Goal: Transaction & Acquisition: Book appointment/travel/reservation

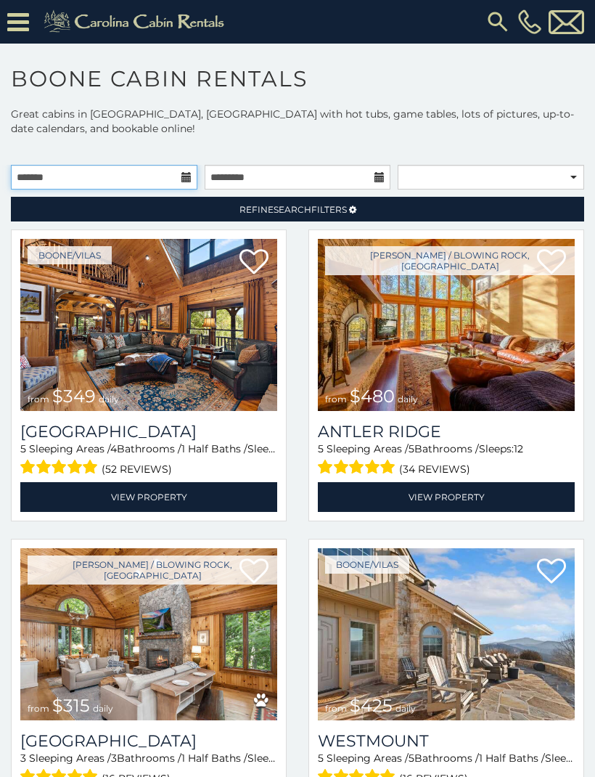
click at [131, 180] on input "text" at bounding box center [104, 177] width 187 height 25
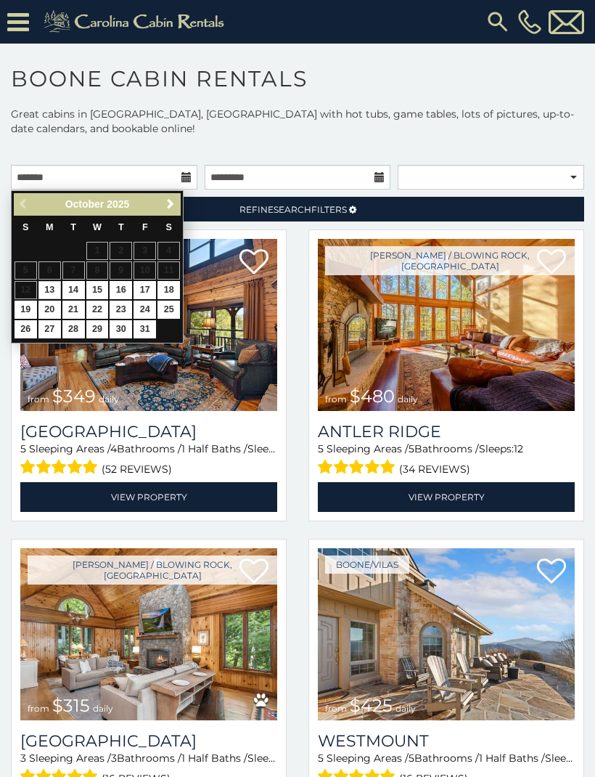
click at [115, 302] on link "23" at bounding box center [121, 310] width 23 height 18
type input "**********"
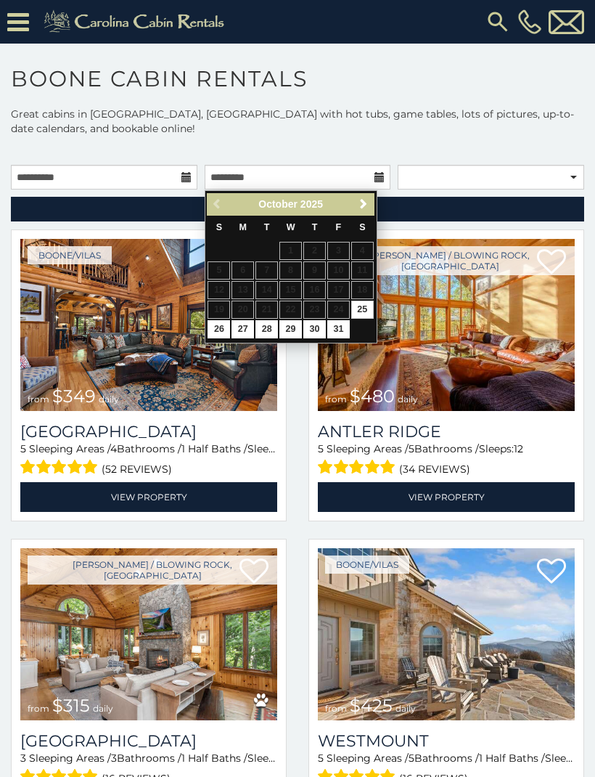
click at [214, 327] on link "26" at bounding box center [219, 329] width 23 height 18
type input "**********"
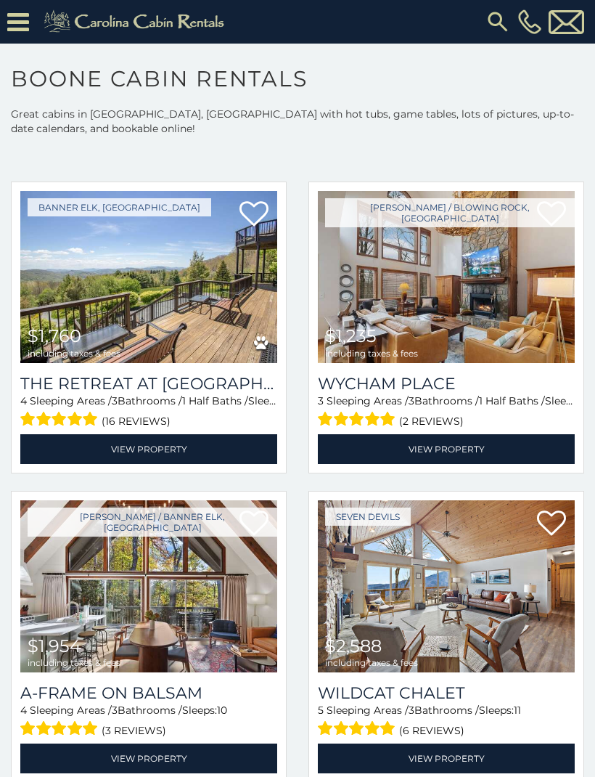
scroll to position [668, 0]
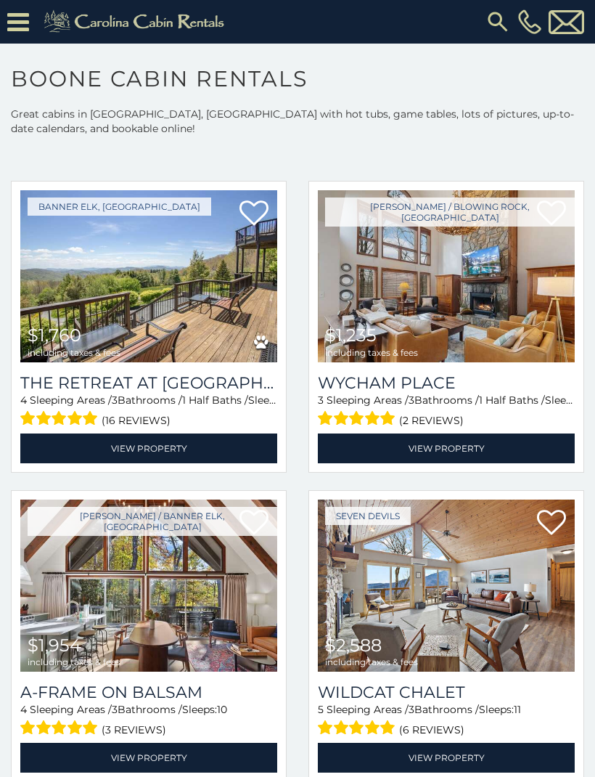
click at [393, 311] on img at bounding box center [446, 276] width 257 height 172
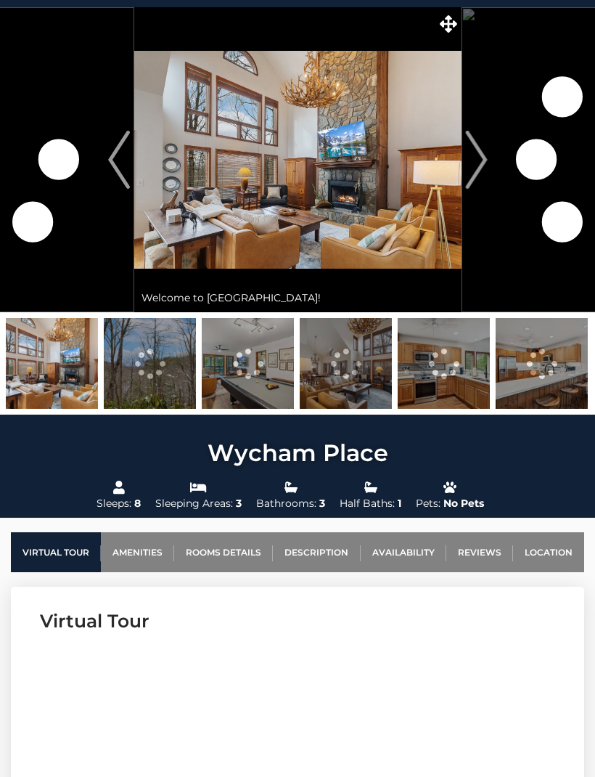
scroll to position [38, 0]
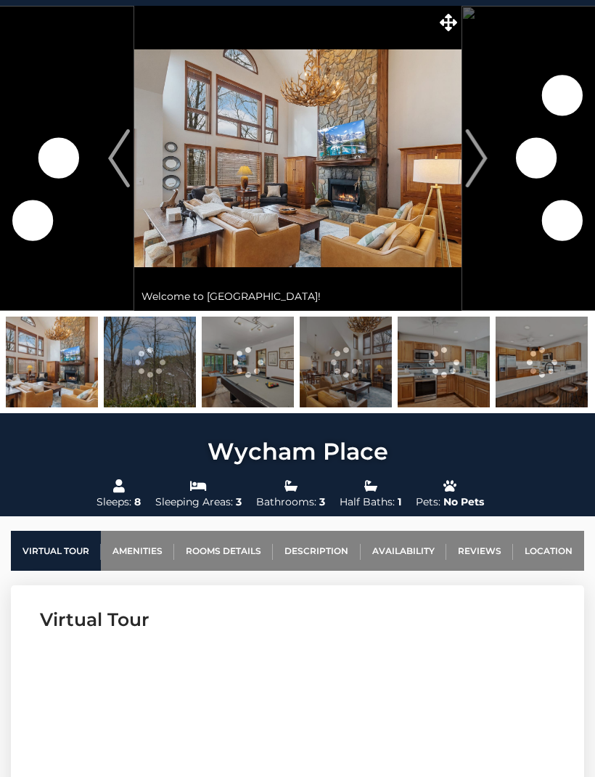
click at [478, 164] on img "Next" at bounding box center [476, 158] width 22 height 58
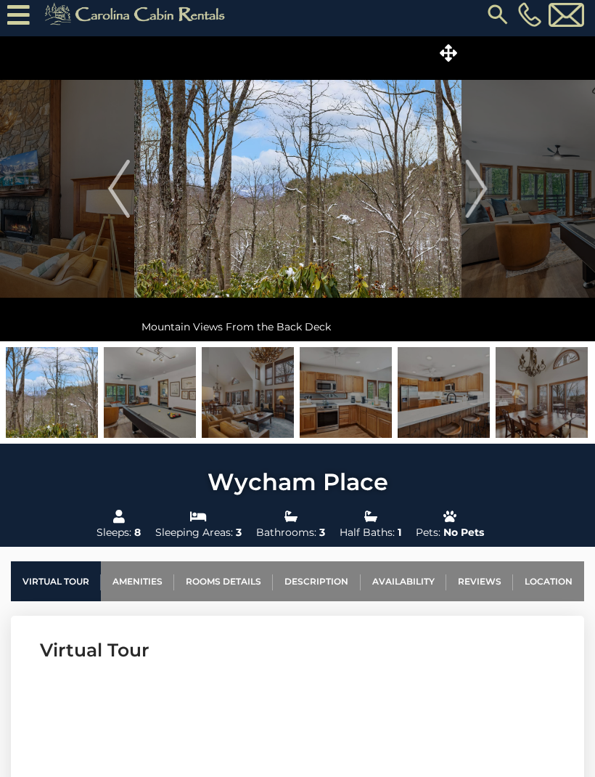
scroll to position [0, 0]
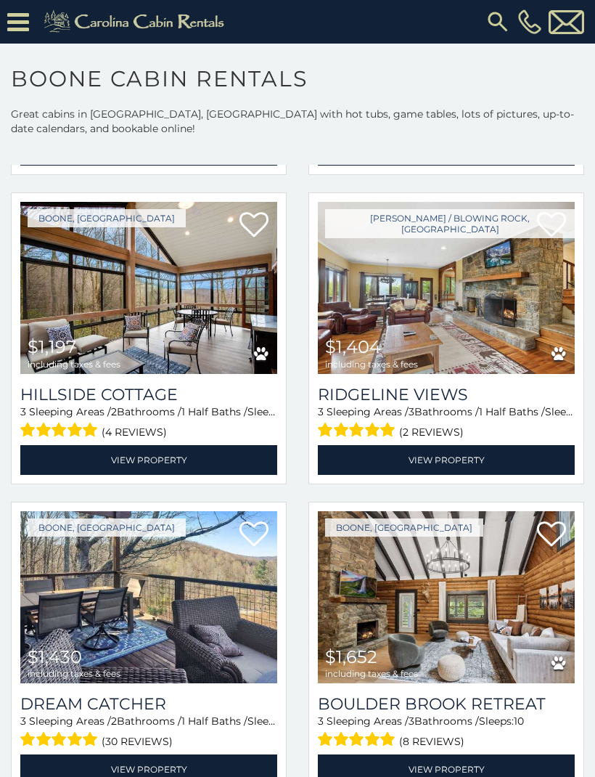
scroll to position [1926, 0]
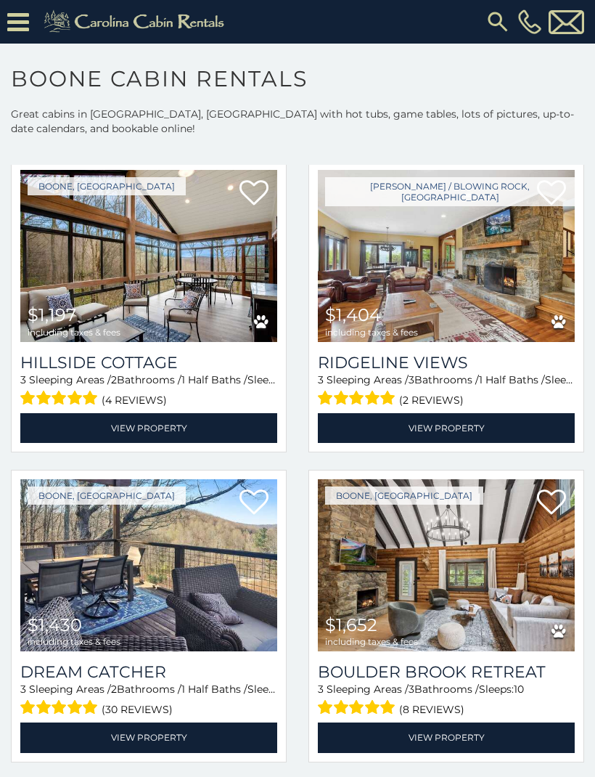
click at [76, 280] on img at bounding box center [148, 256] width 257 height 172
click at [142, 277] on img at bounding box center [148, 256] width 257 height 172
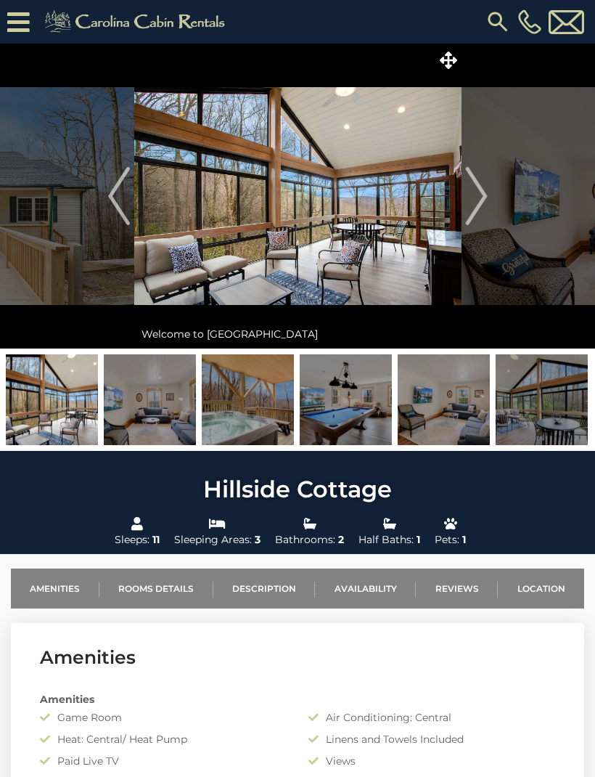
click at [475, 190] on img "Next" at bounding box center [476, 196] width 22 height 58
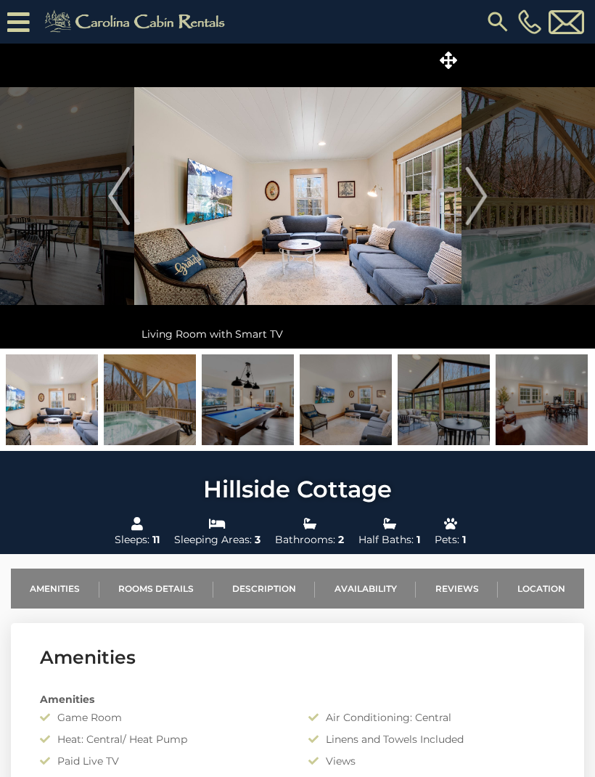
click at [474, 198] on img "Next" at bounding box center [476, 196] width 22 height 58
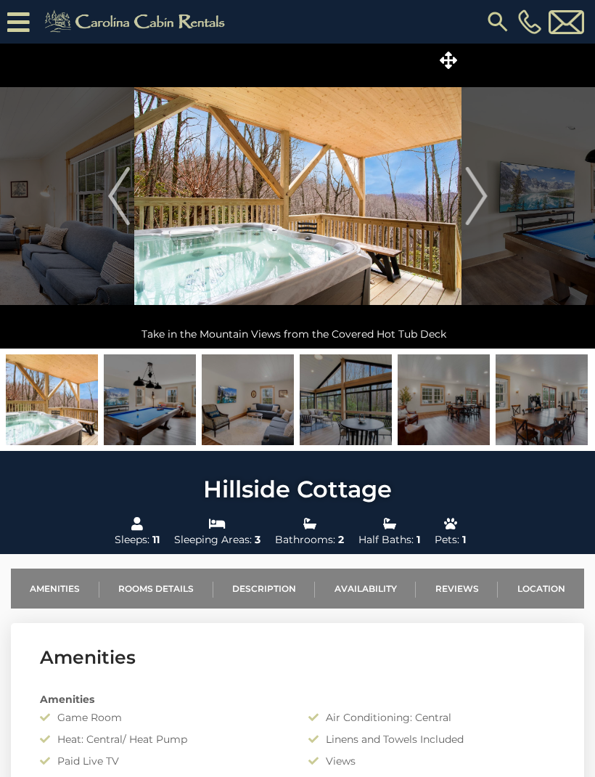
click at [478, 200] on img "Next" at bounding box center [476, 196] width 22 height 58
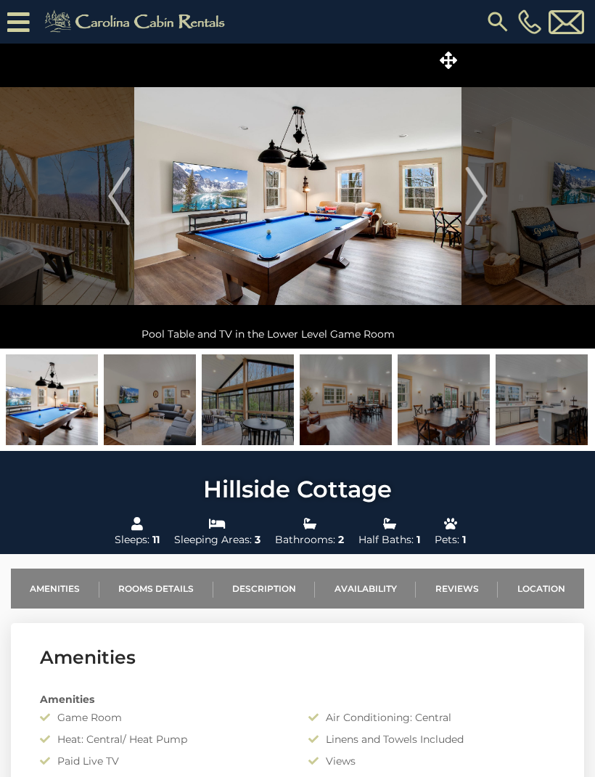
click at [476, 201] on img "Next" at bounding box center [476, 196] width 22 height 58
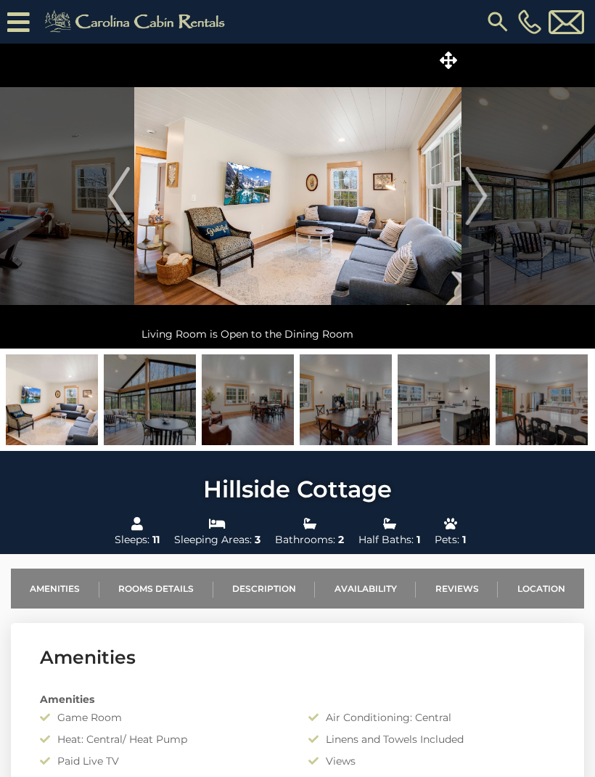
click at [478, 196] on img "Next" at bounding box center [476, 196] width 22 height 58
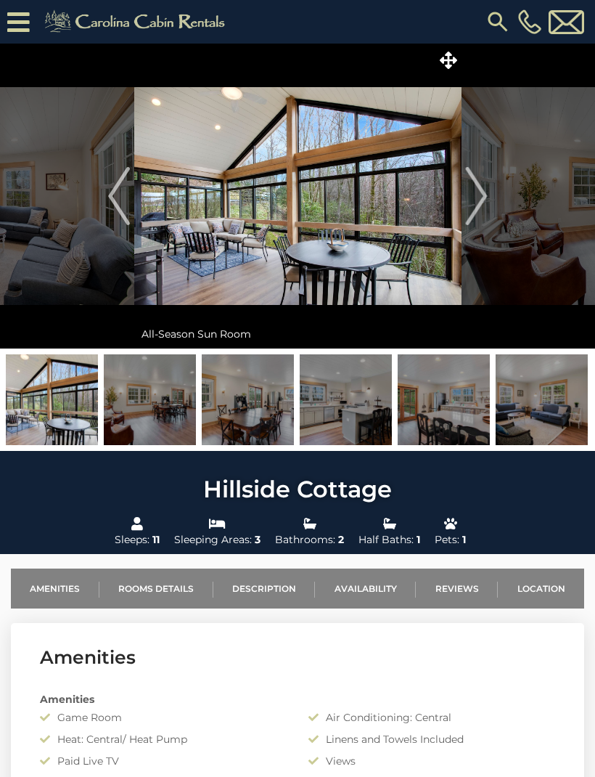
click at [477, 201] on img "Next" at bounding box center [476, 196] width 22 height 58
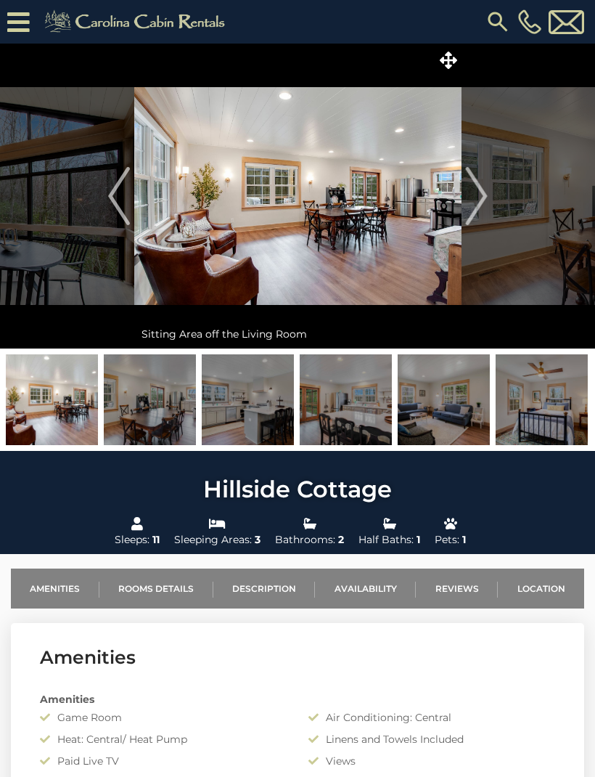
click at [477, 201] on img "Next" at bounding box center [476, 196] width 22 height 58
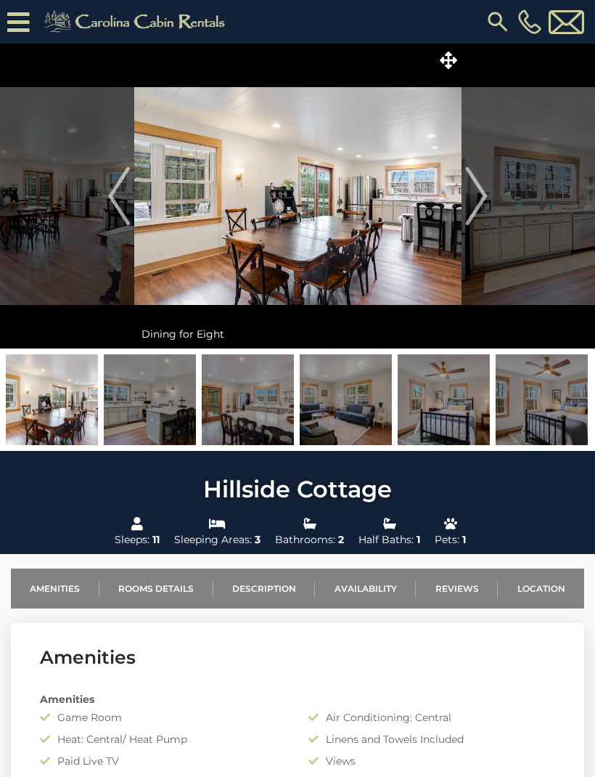
click at [474, 204] on img "Next" at bounding box center [476, 196] width 22 height 58
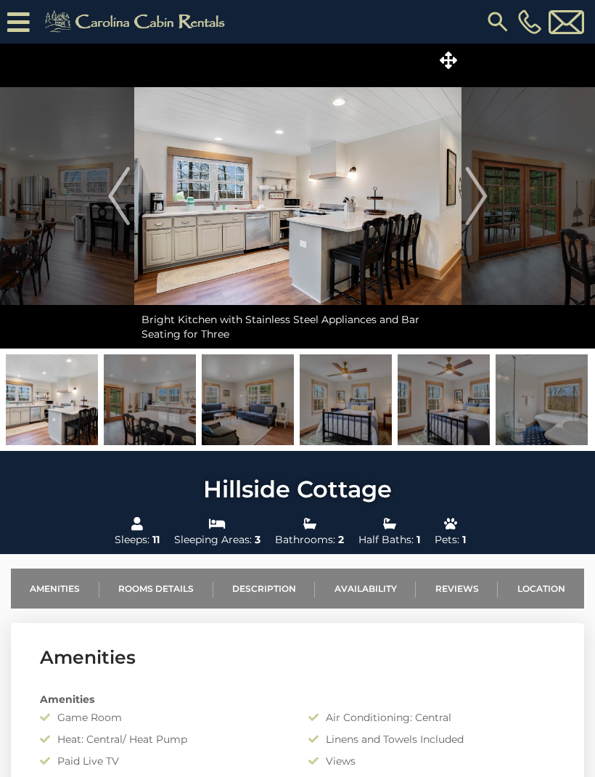
click at [476, 201] on img "Next" at bounding box center [476, 196] width 22 height 58
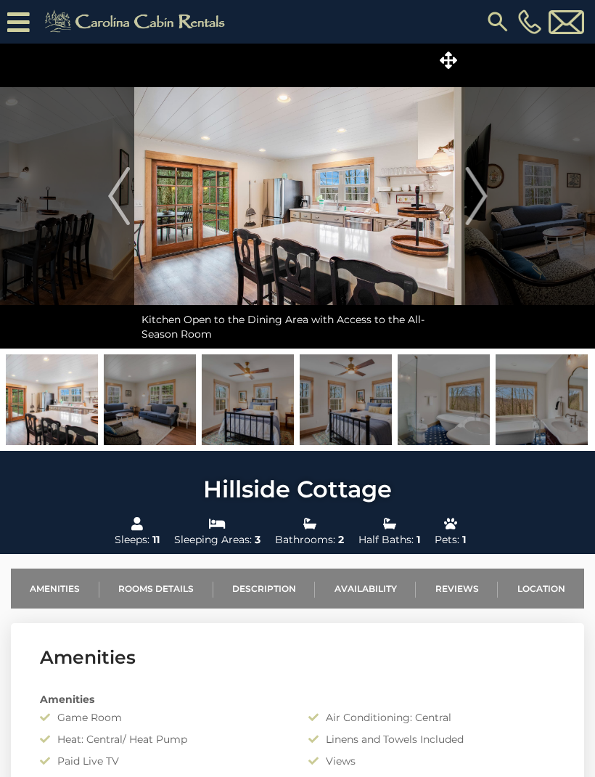
click at [476, 201] on img "Next" at bounding box center [476, 196] width 22 height 58
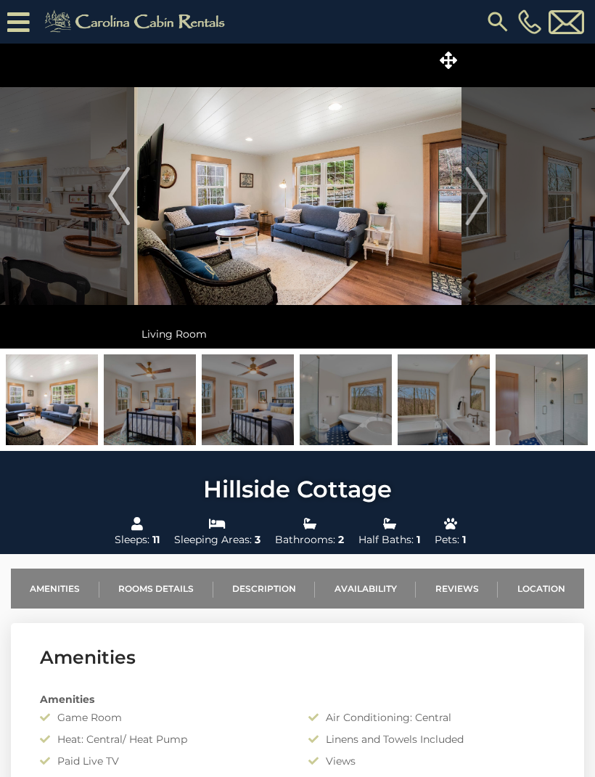
click at [476, 200] on img "Next" at bounding box center [476, 196] width 22 height 58
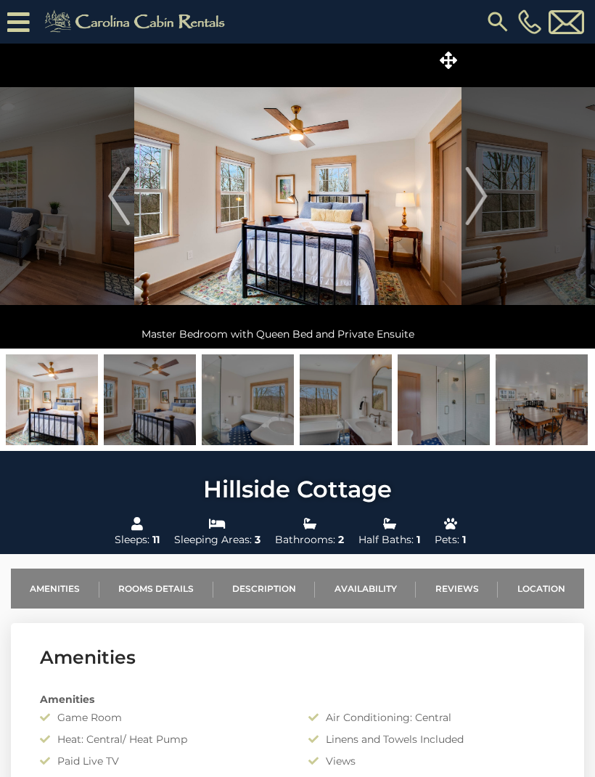
click at [474, 200] on img "Next" at bounding box center [476, 196] width 22 height 58
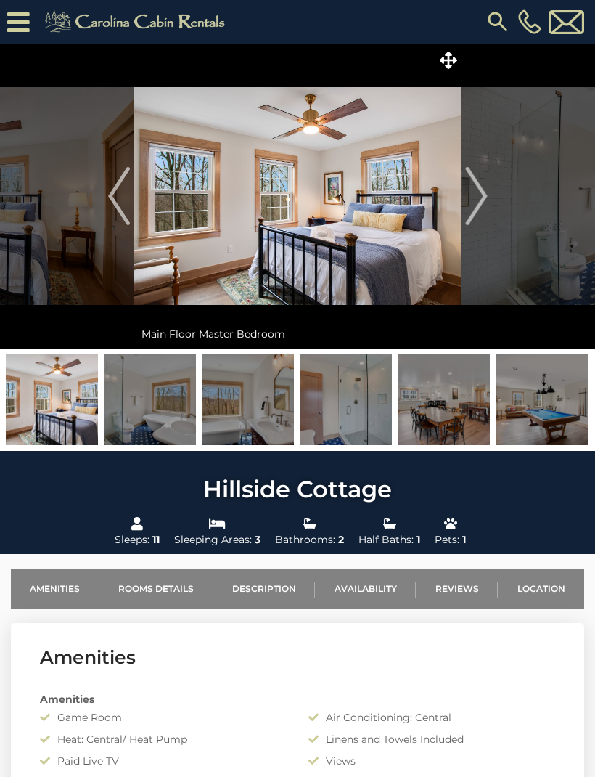
click at [474, 201] on img "Next" at bounding box center [476, 196] width 22 height 58
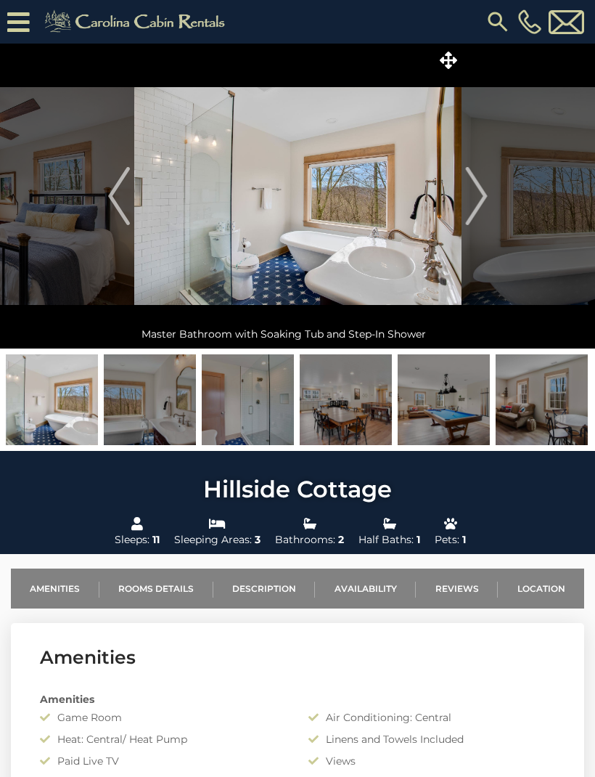
click at [475, 197] on img "Next" at bounding box center [476, 196] width 22 height 58
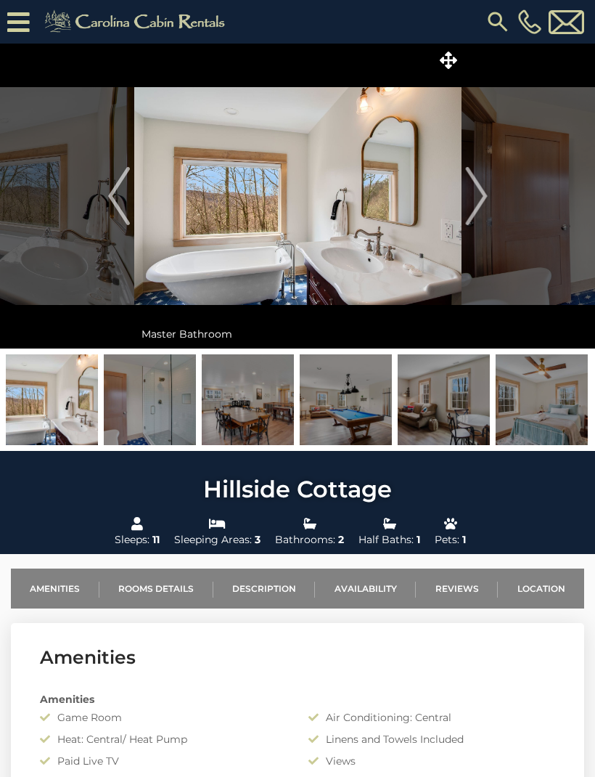
click at [473, 200] on img "Next" at bounding box center [476, 196] width 22 height 58
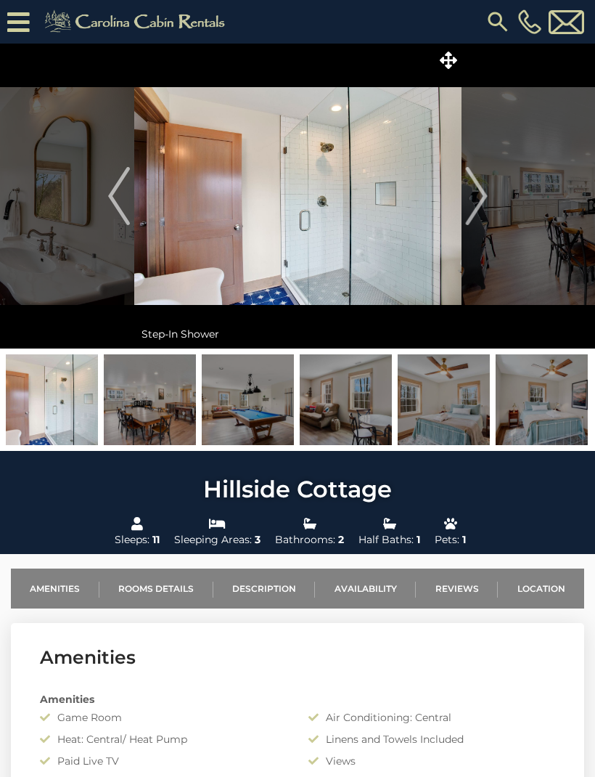
click at [476, 201] on img "Next" at bounding box center [476, 196] width 22 height 58
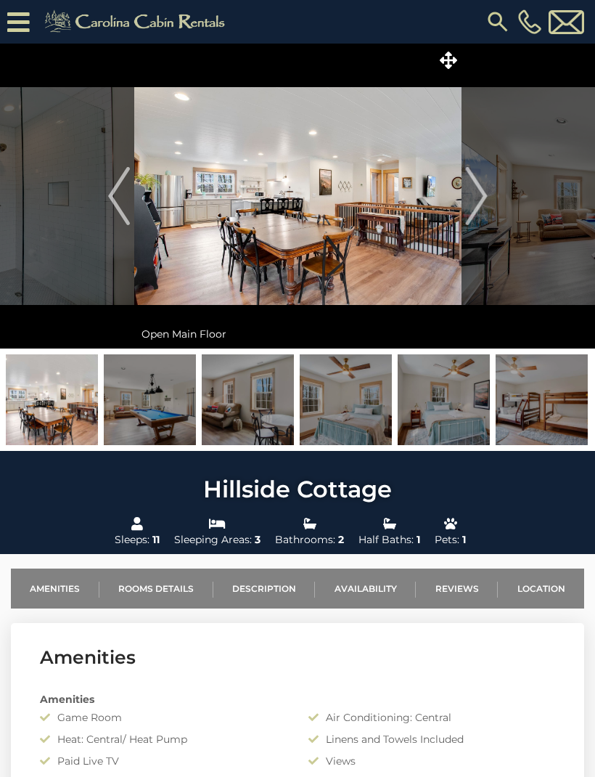
click at [478, 197] on img "Next" at bounding box center [476, 196] width 22 height 58
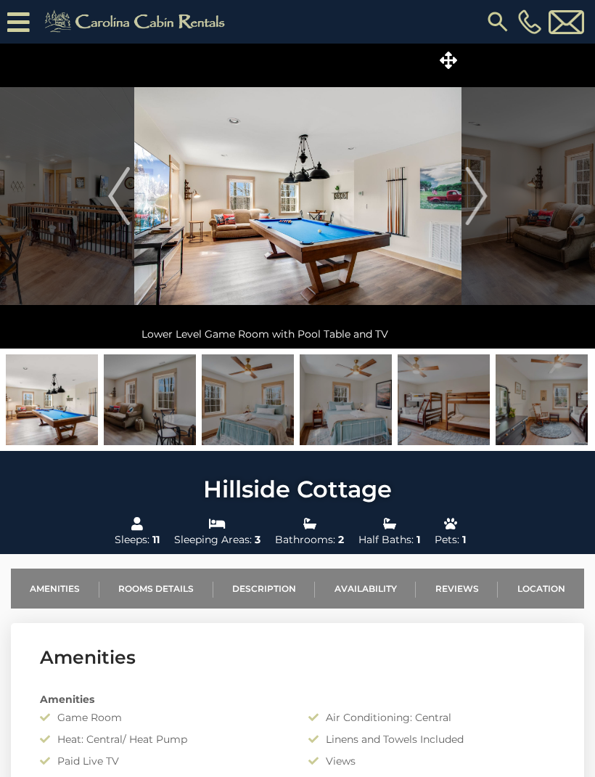
click at [478, 197] on img "Next" at bounding box center [476, 196] width 22 height 58
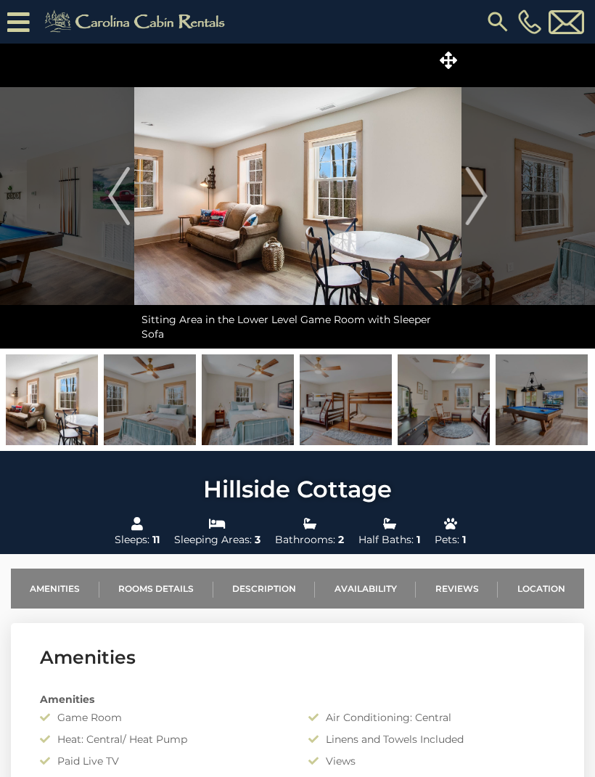
click at [476, 197] on img "Next" at bounding box center [476, 196] width 22 height 58
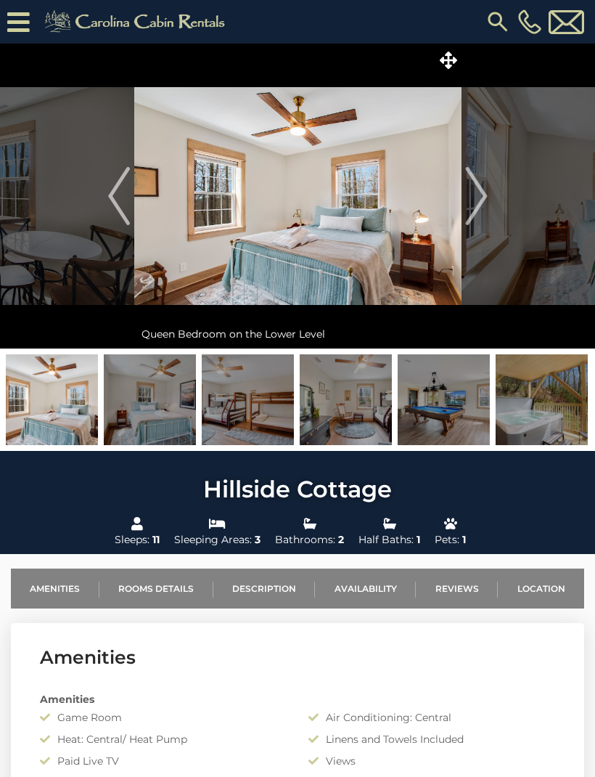
click at [477, 197] on img "Next" at bounding box center [476, 196] width 22 height 58
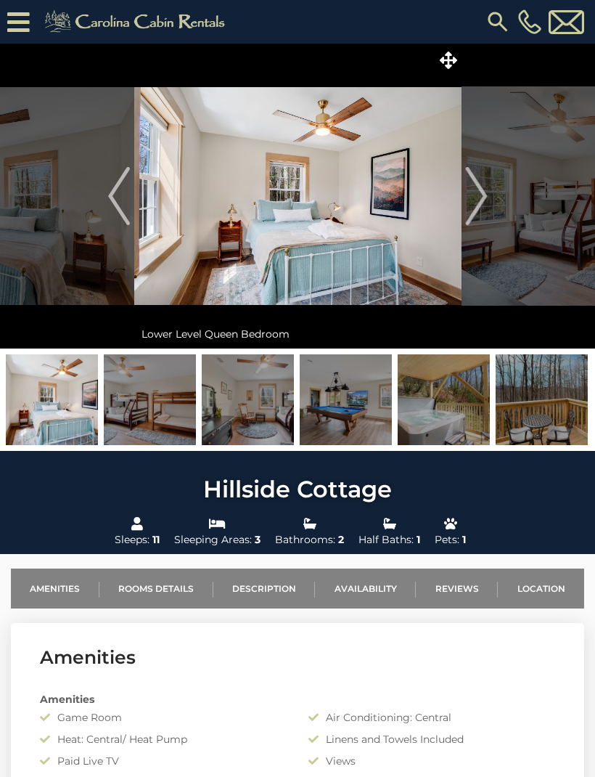
click at [480, 197] on img "Next" at bounding box center [476, 196] width 22 height 58
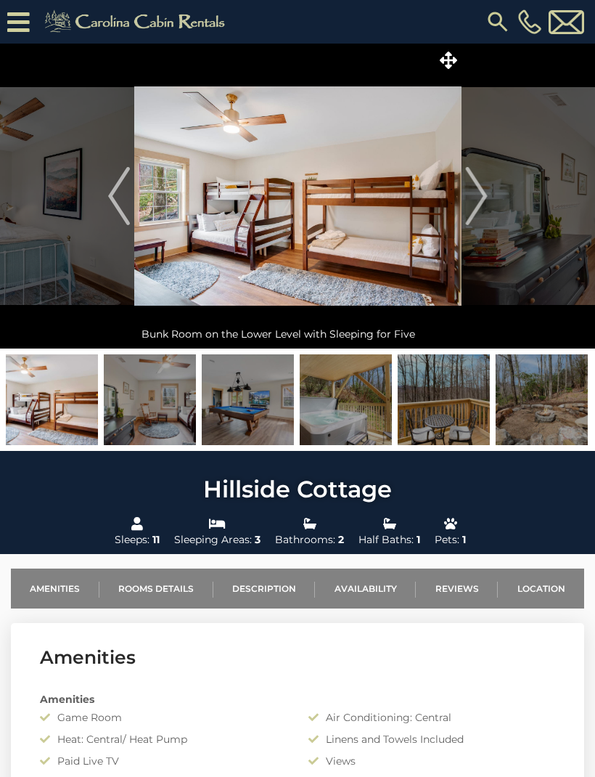
click at [483, 203] on img "Next" at bounding box center [476, 196] width 22 height 58
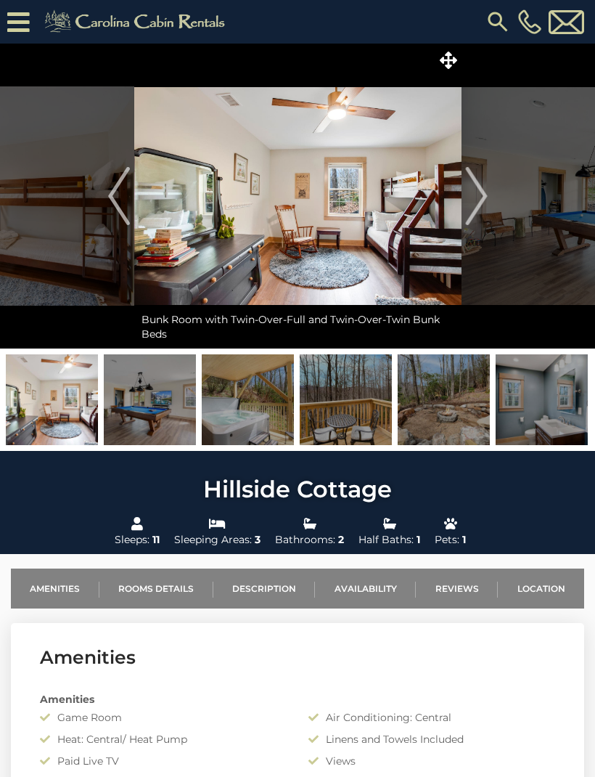
click at [486, 197] on img "Next" at bounding box center [476, 196] width 22 height 58
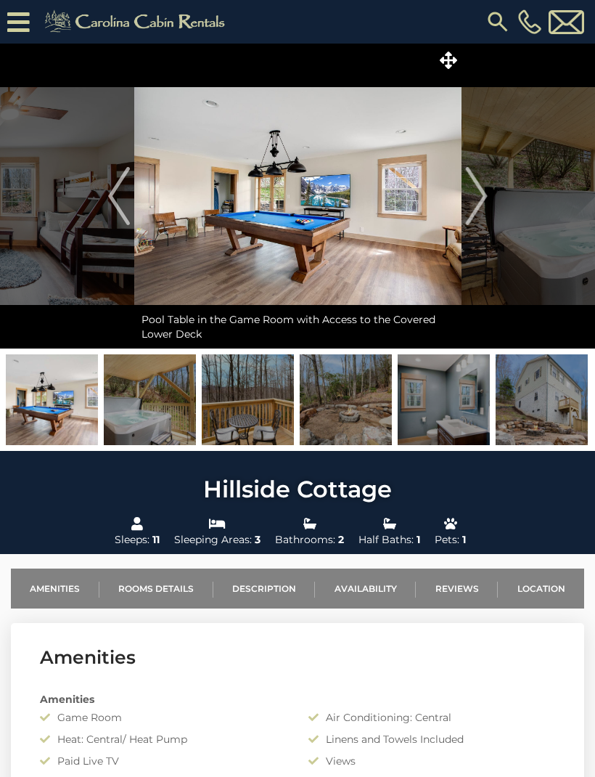
click at [483, 201] on img "Next" at bounding box center [476, 196] width 22 height 58
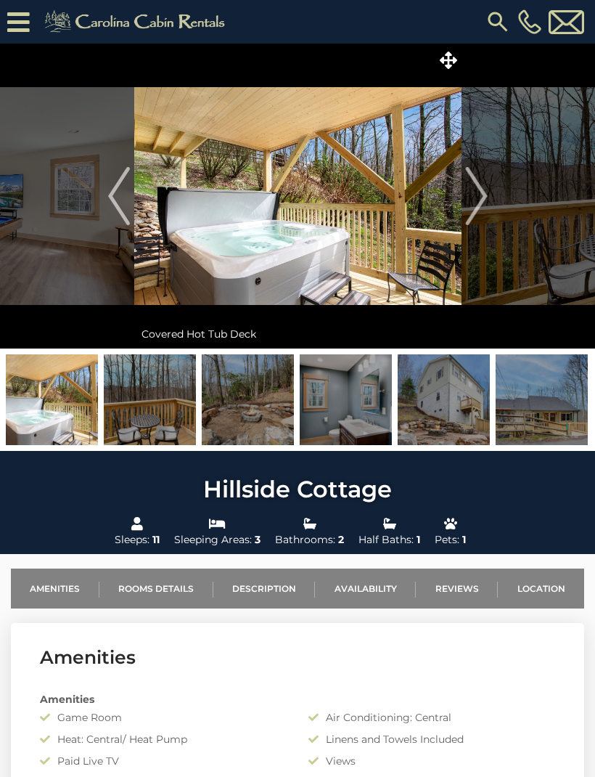
click at [483, 199] on img "Next" at bounding box center [476, 196] width 22 height 58
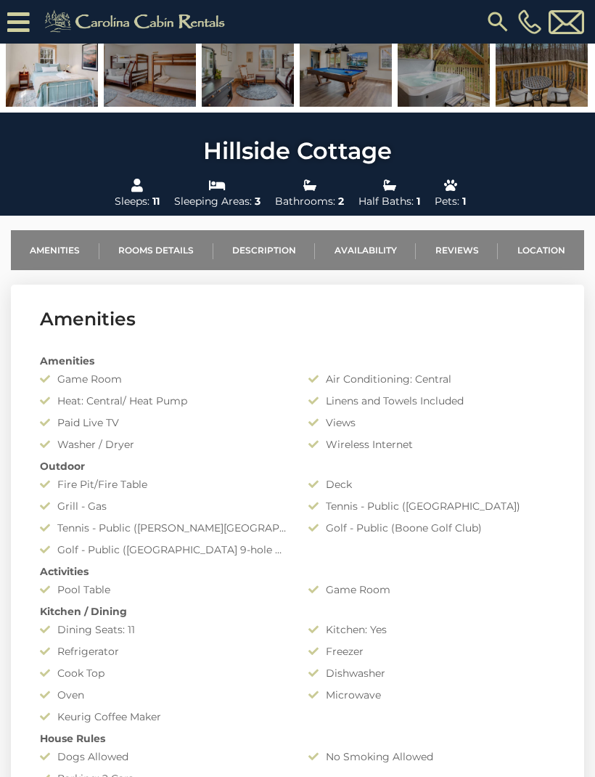
scroll to position [369, 0]
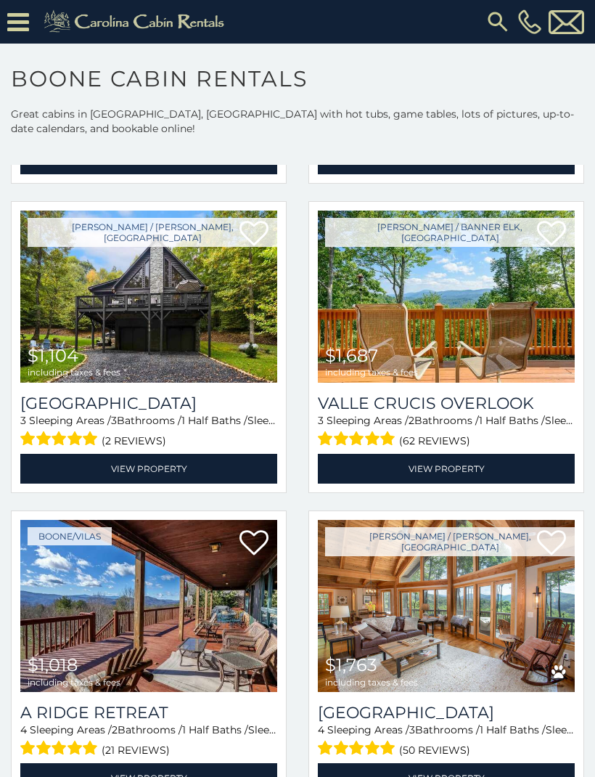
scroll to position [2492, 0]
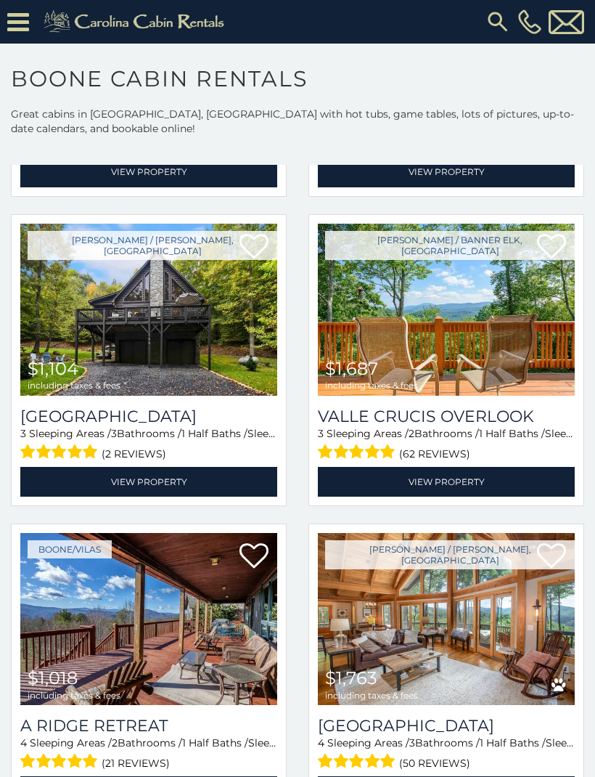
click at [85, 331] on img at bounding box center [148, 310] width 257 height 172
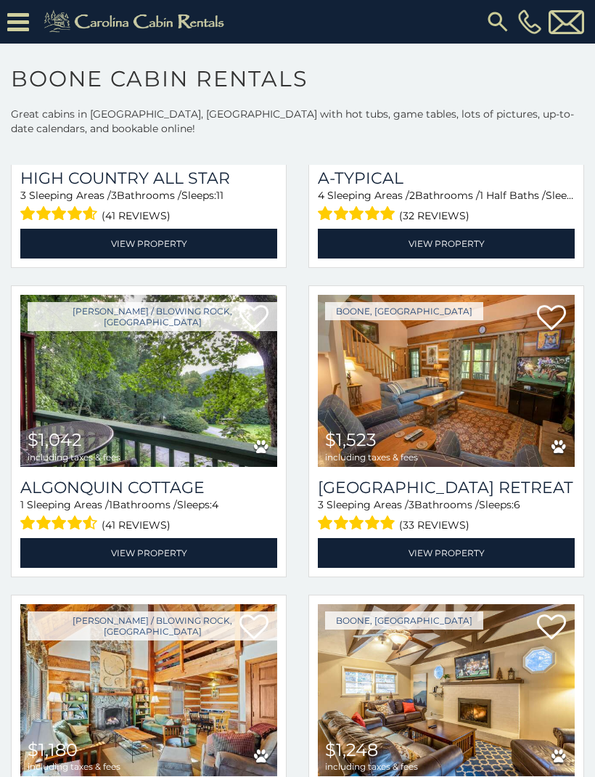
scroll to position [3664, 0]
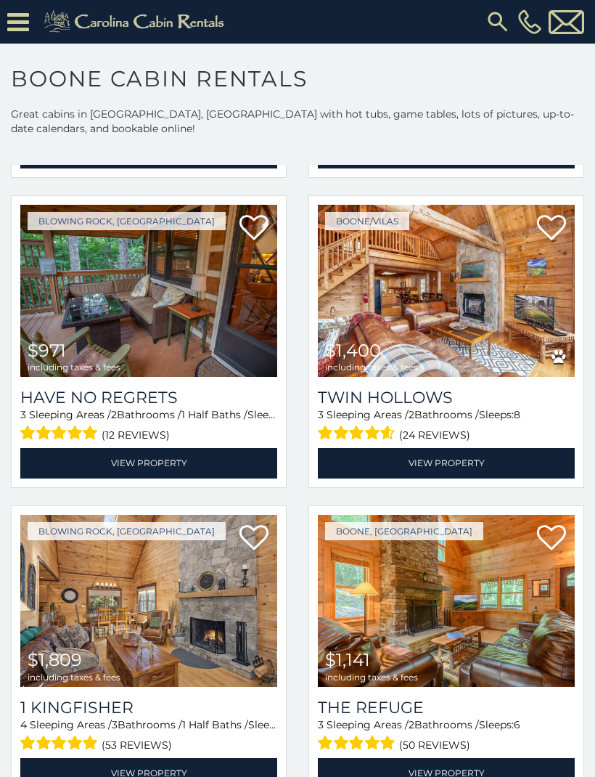
scroll to position [6225, 0]
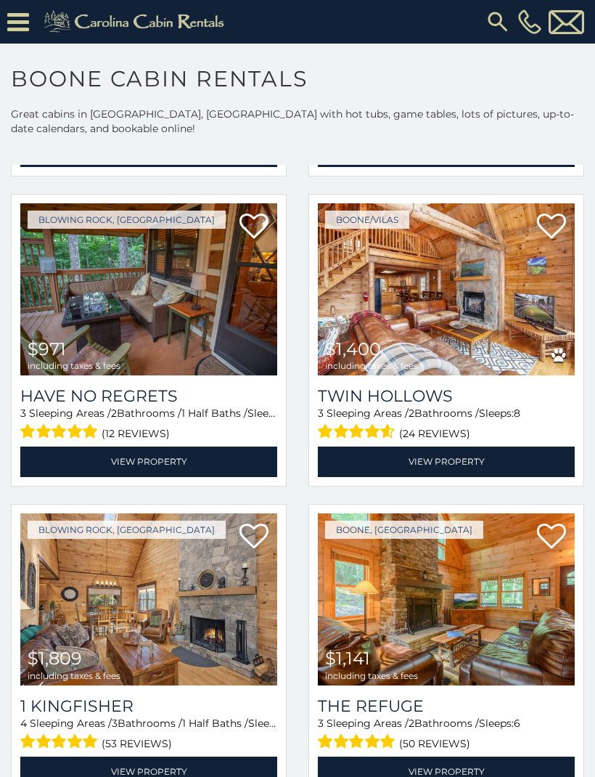
click at [116, 355] on div "$971 including taxes & fees" at bounding box center [74, 355] width 93 height 31
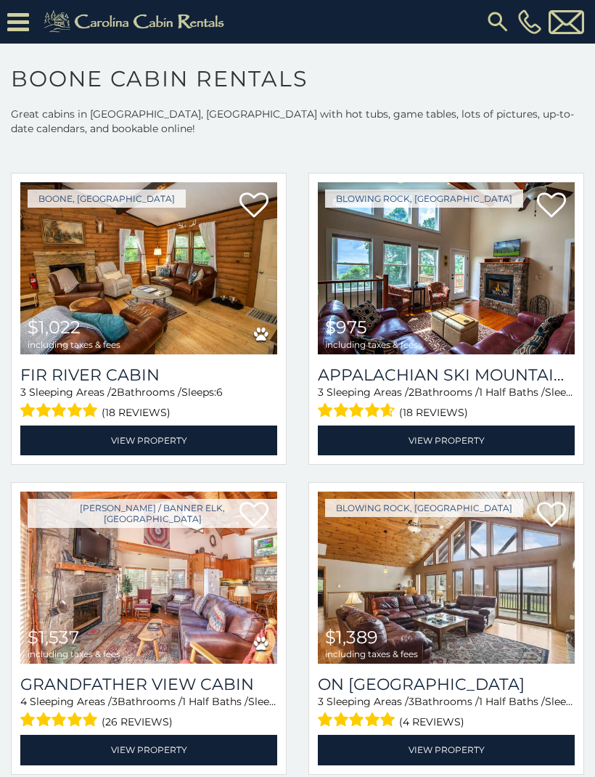
scroll to position [6896, 0]
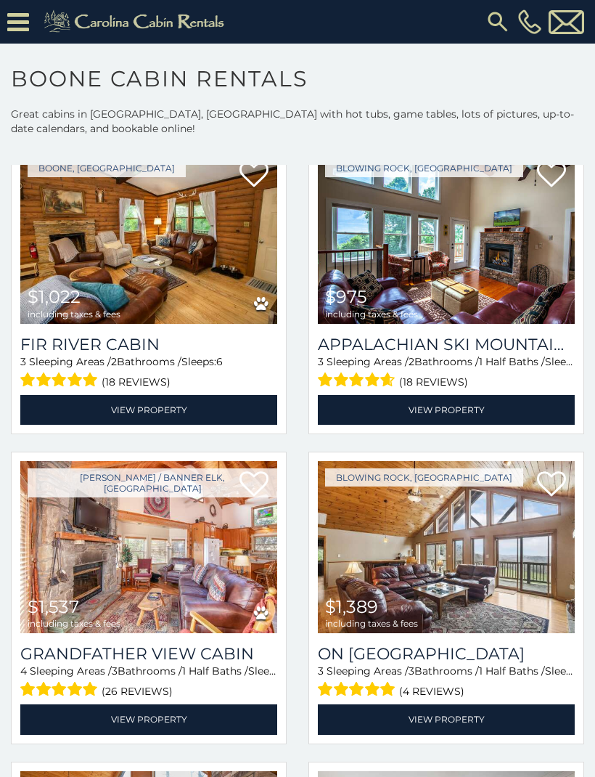
click at [380, 251] on img at bounding box center [446, 238] width 257 height 172
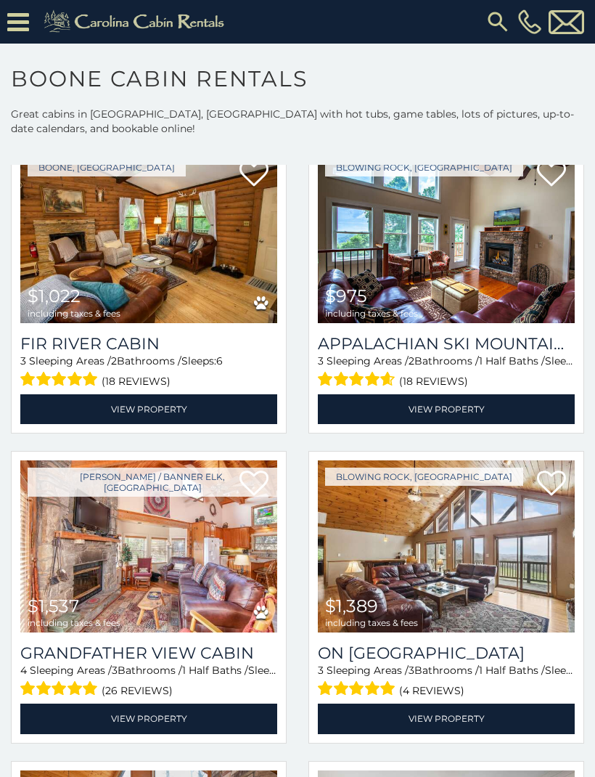
scroll to position [6873, 0]
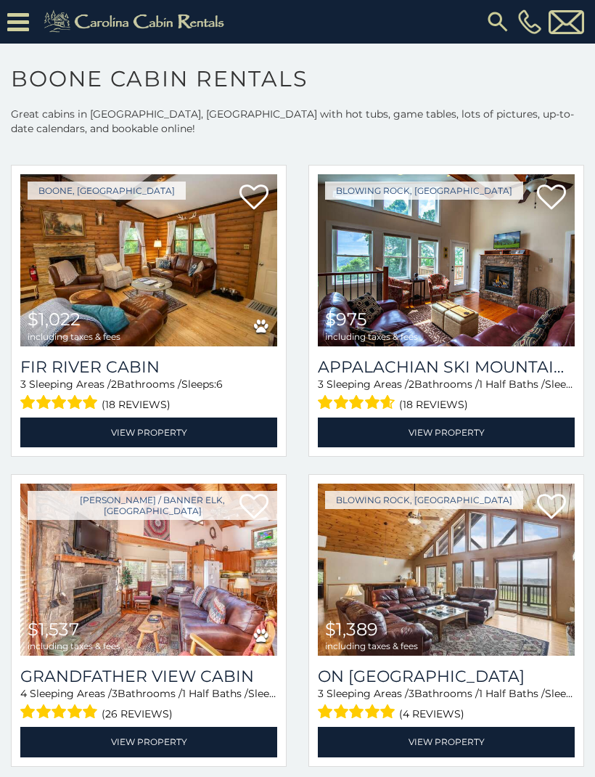
click at [151, 290] on img at bounding box center [148, 260] width 257 height 172
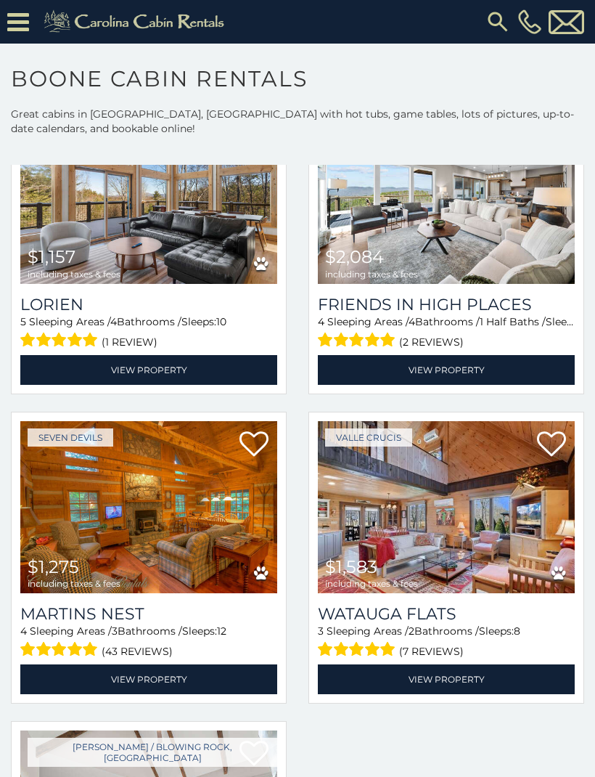
scroll to position [8726, 0]
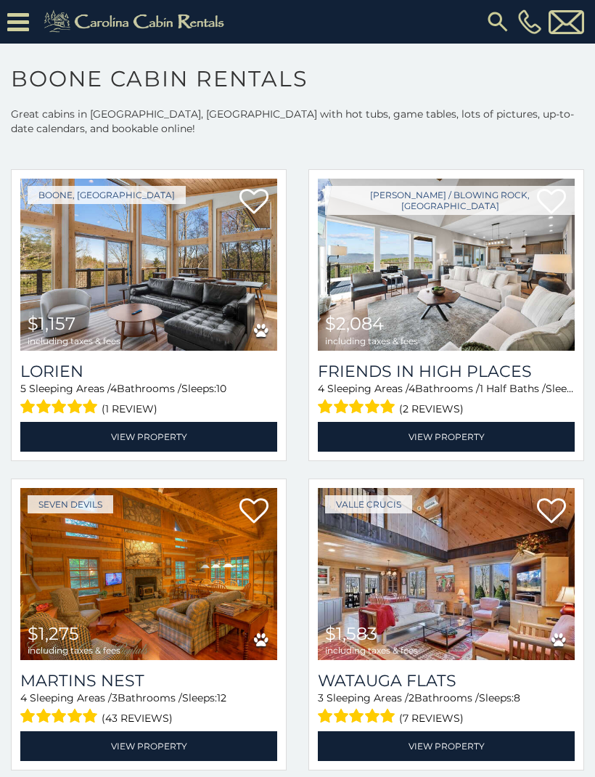
click at [115, 299] on img at bounding box center [148, 265] width 257 height 172
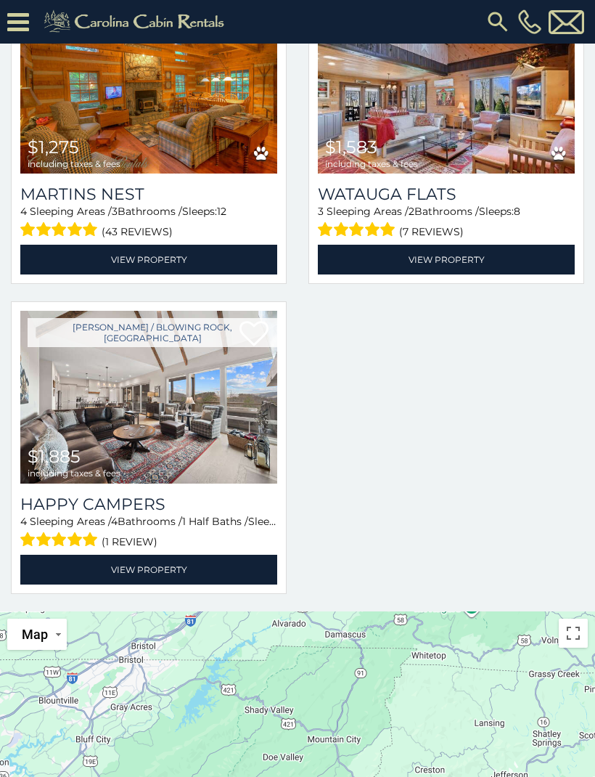
scroll to position [229, 0]
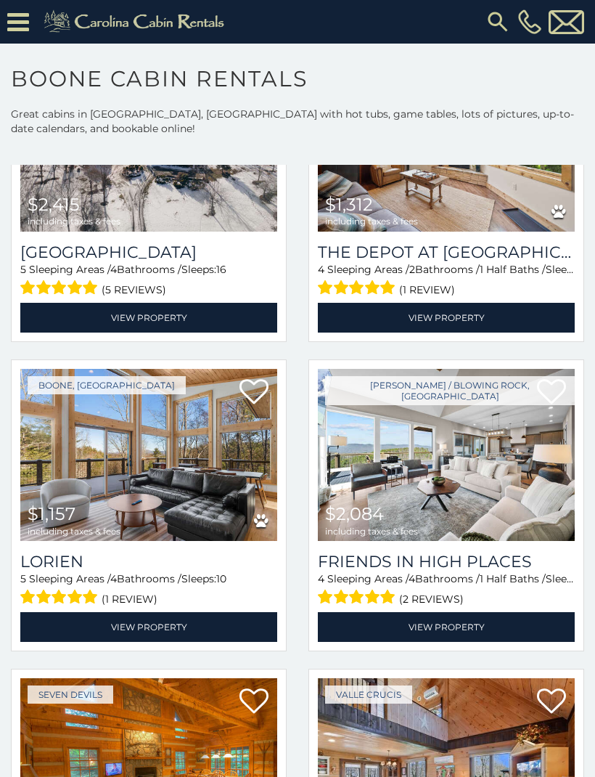
scroll to position [8535, 0]
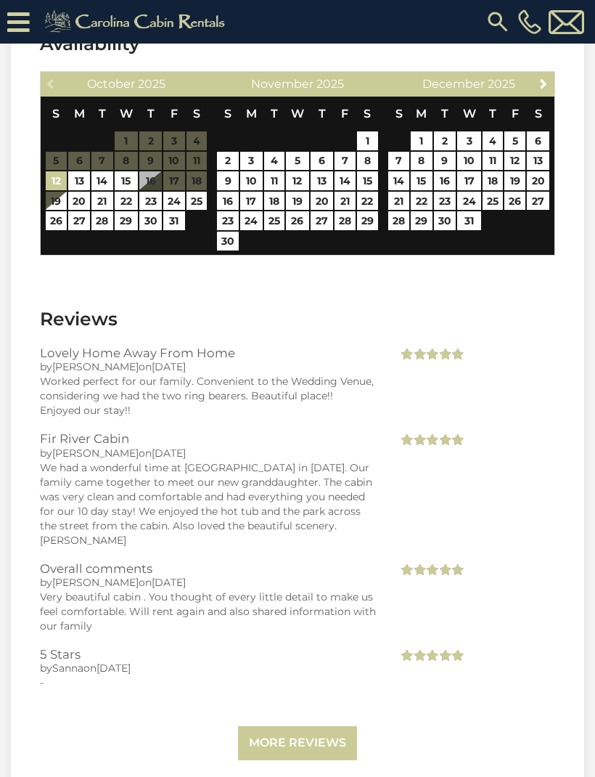
scroll to position [2698, 0]
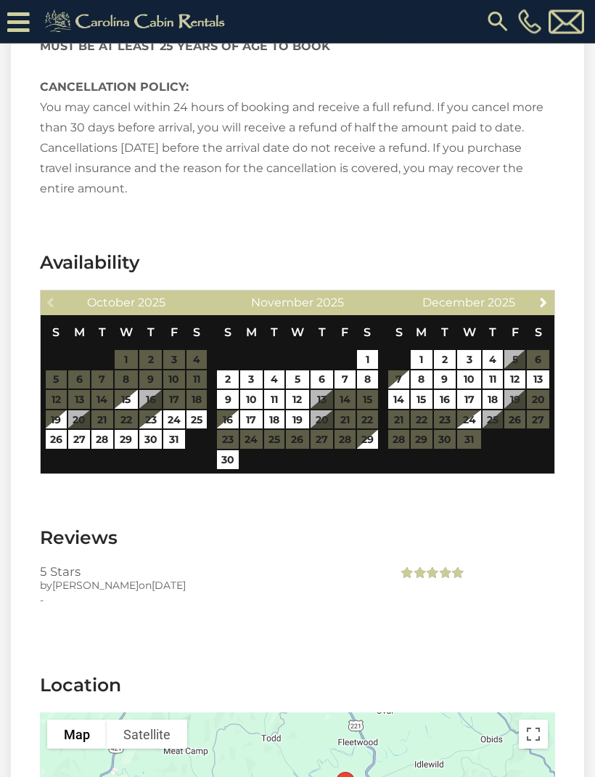
scroll to position [2437, 0]
